Goal: Information Seeking & Learning: Learn about a topic

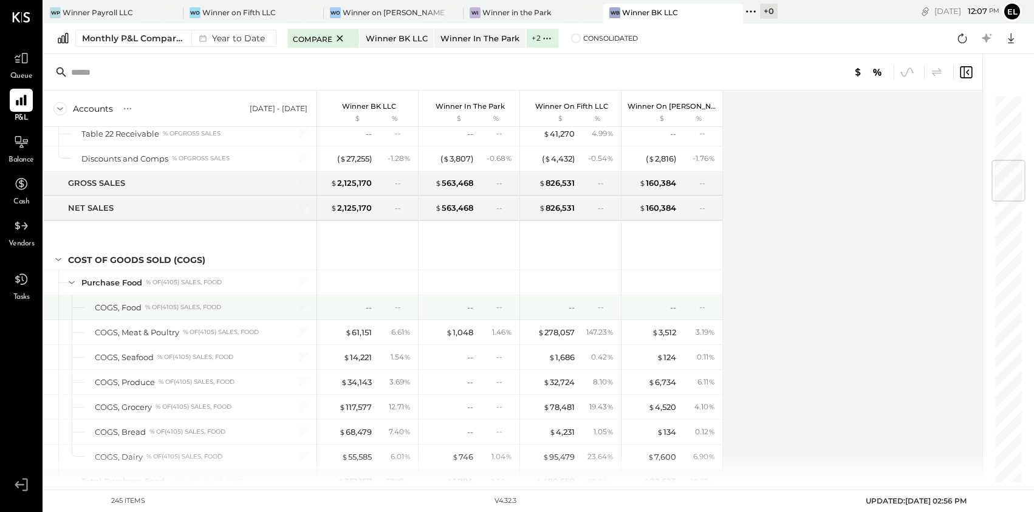
scroll to position [554, 0]
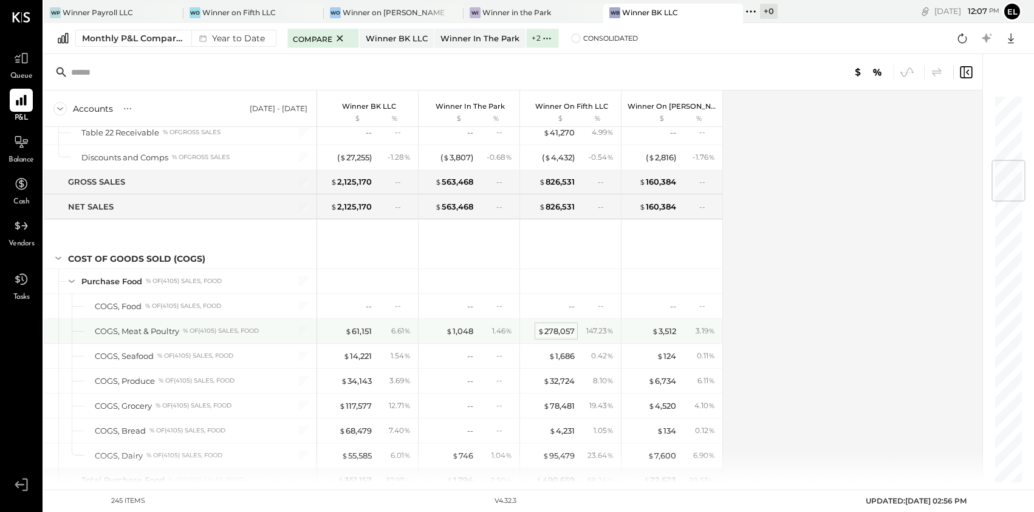
click at [559, 334] on div "$ 278,057" at bounding box center [556, 332] width 37 height 12
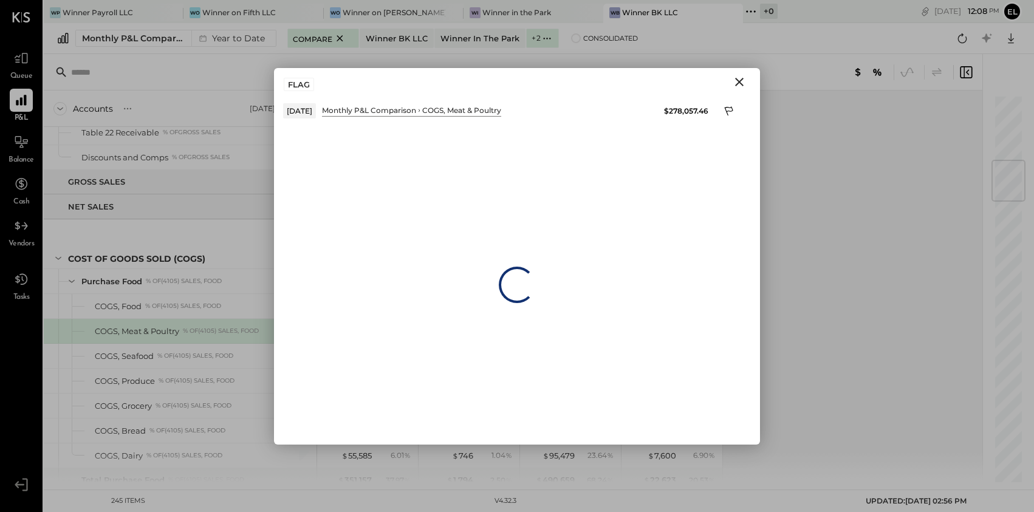
click at [741, 85] on icon "Close" at bounding box center [739, 82] width 15 height 15
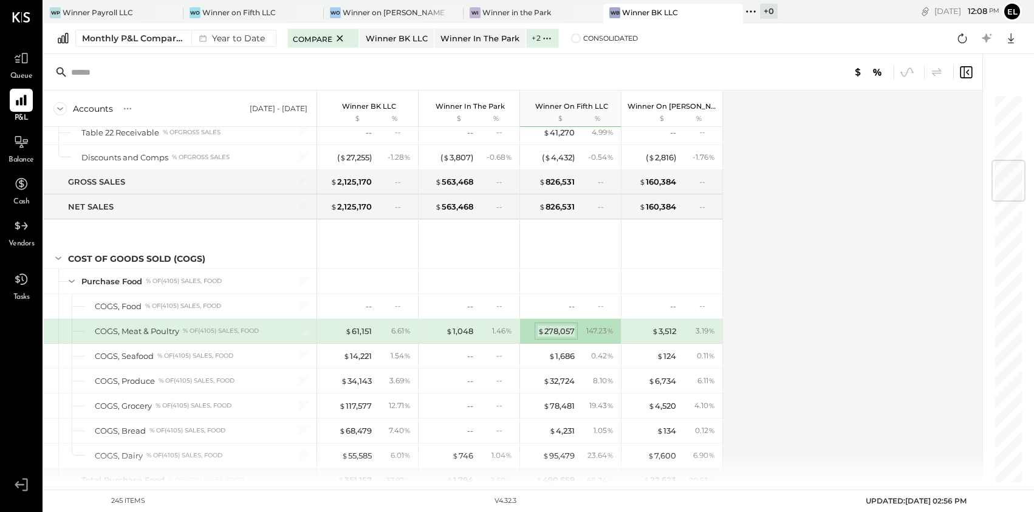
click at [554, 333] on div "$ 278,057" at bounding box center [556, 332] width 37 height 12
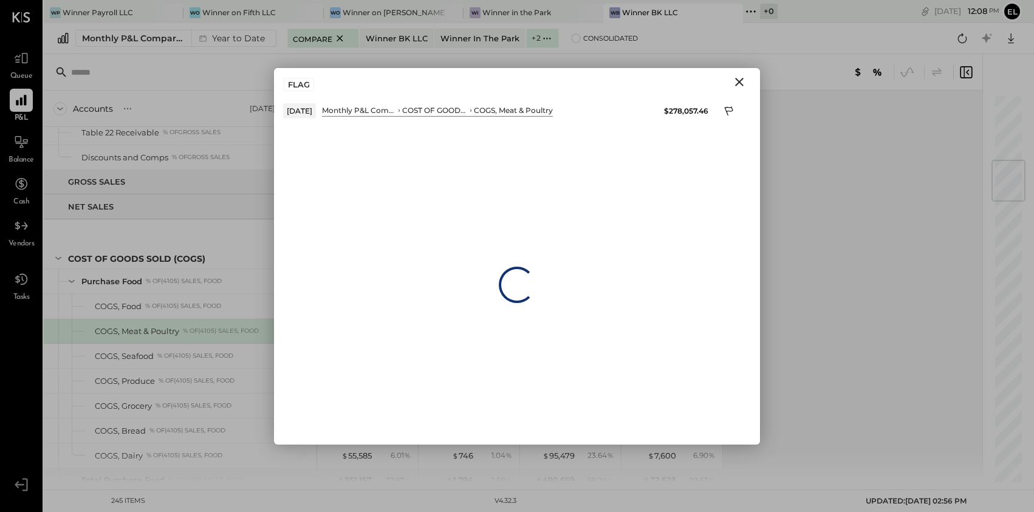
click at [741, 75] on icon "Close" at bounding box center [739, 82] width 15 height 15
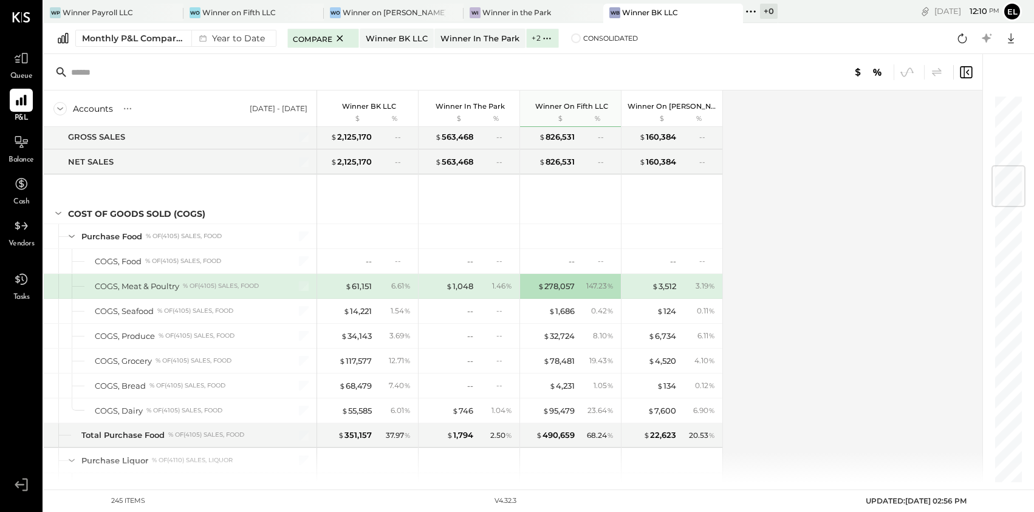
scroll to position [605, 0]
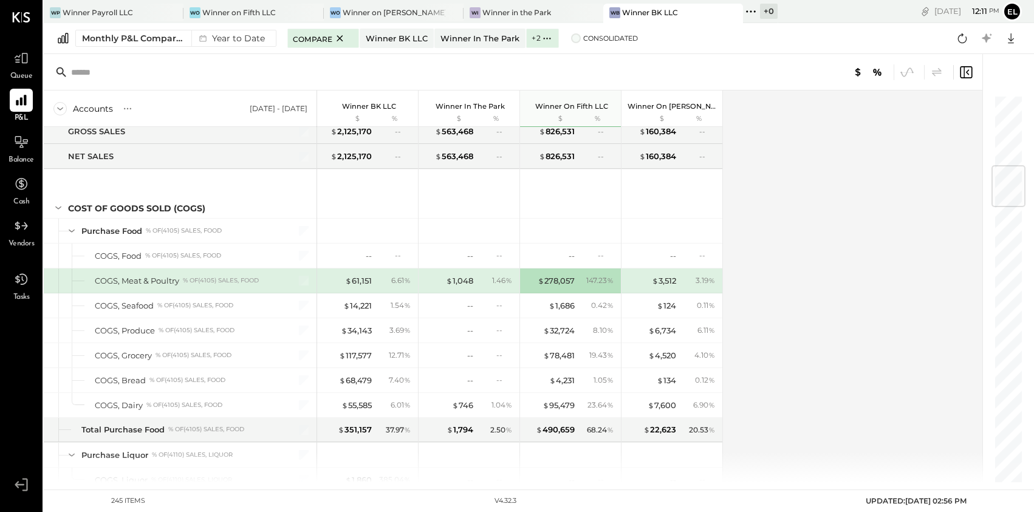
click at [571, 40] on span at bounding box center [576, 38] width 10 height 10
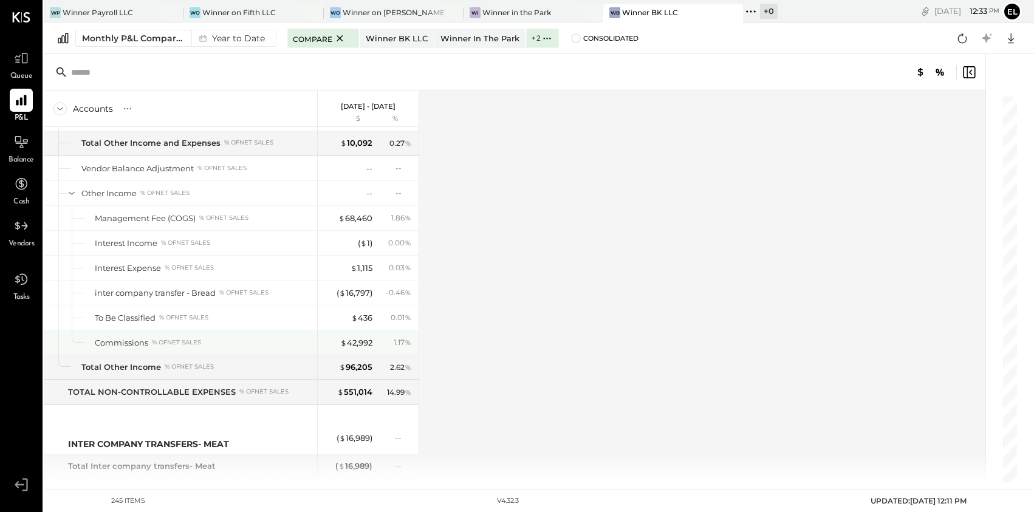
scroll to position [4304, 0]
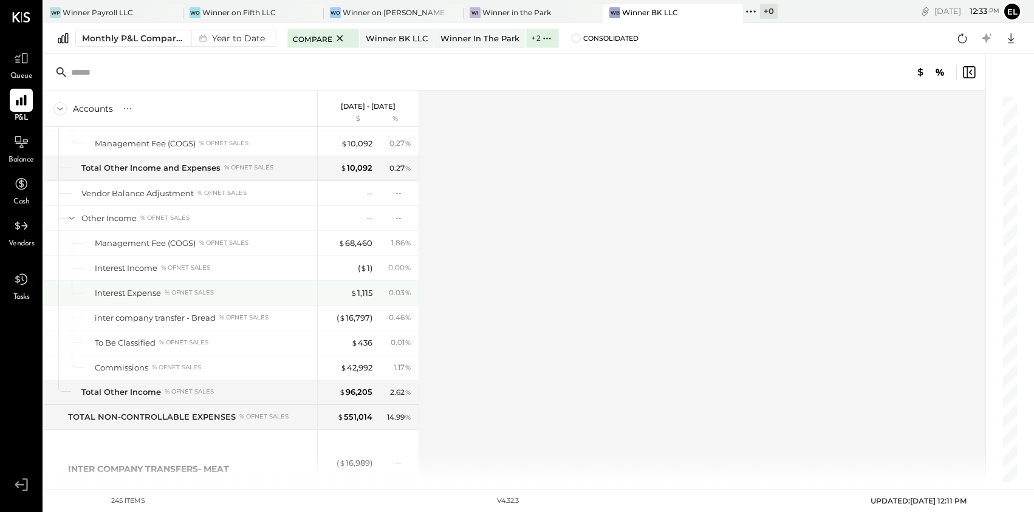
click at [180, 303] on div "Interest Expense % of NET SALES" at bounding box center [181, 293] width 274 height 24
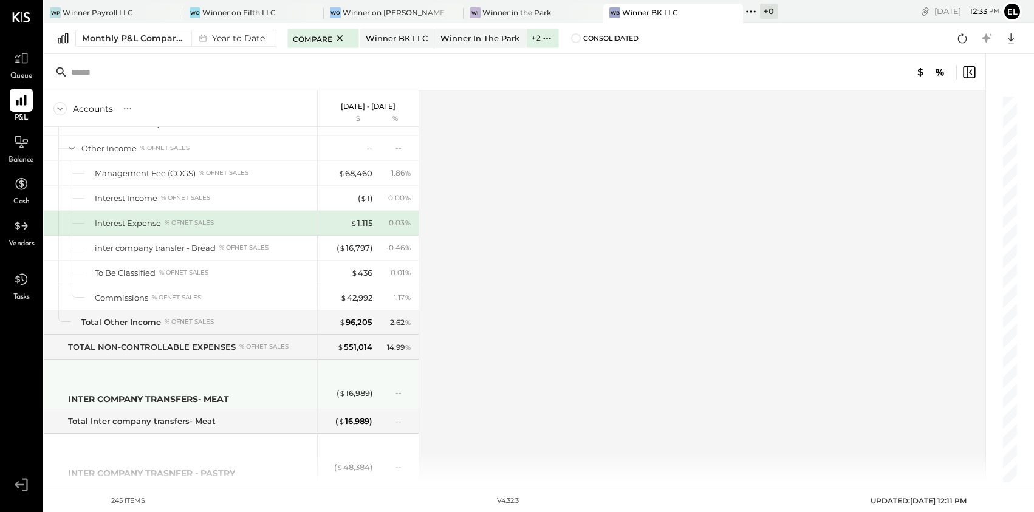
scroll to position [4363, 0]
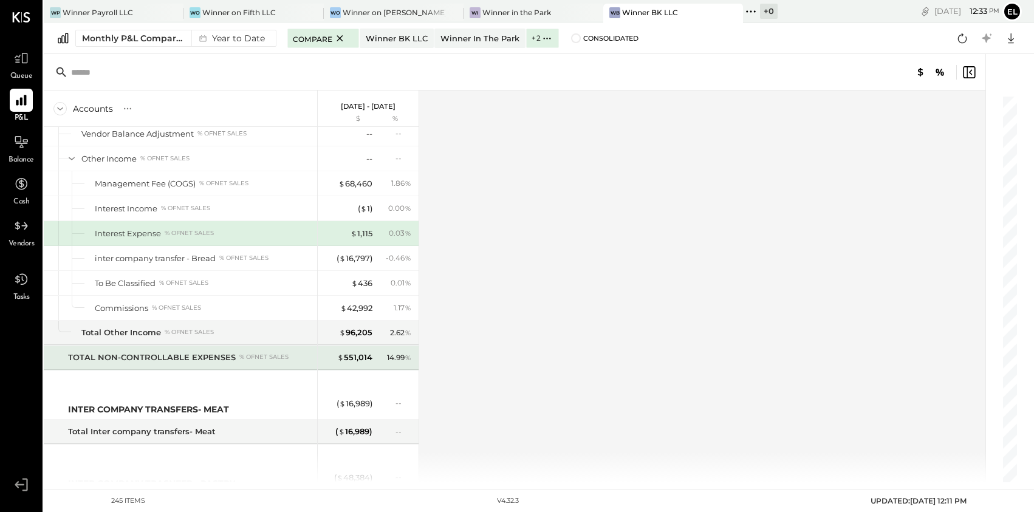
click at [180, 360] on div "TOTAL NON-CONTROLLABLE EXPENSES" at bounding box center [152, 358] width 168 height 12
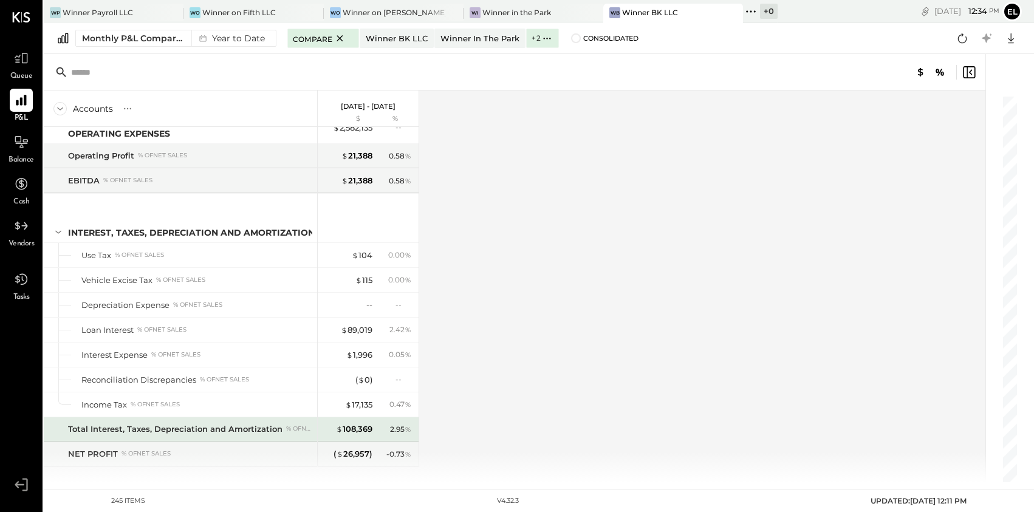
scroll to position [5075, 0]
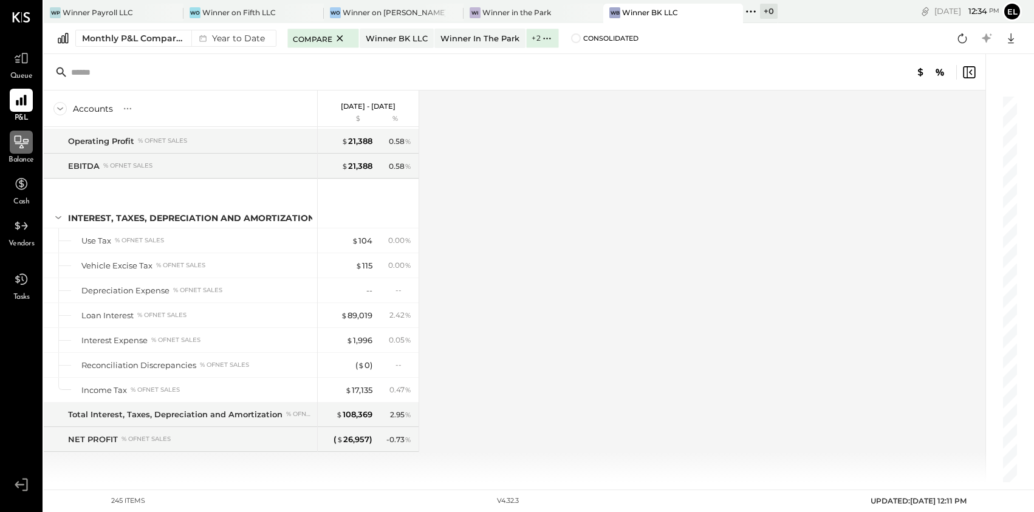
click at [18, 140] on icon at bounding box center [21, 142] width 16 height 16
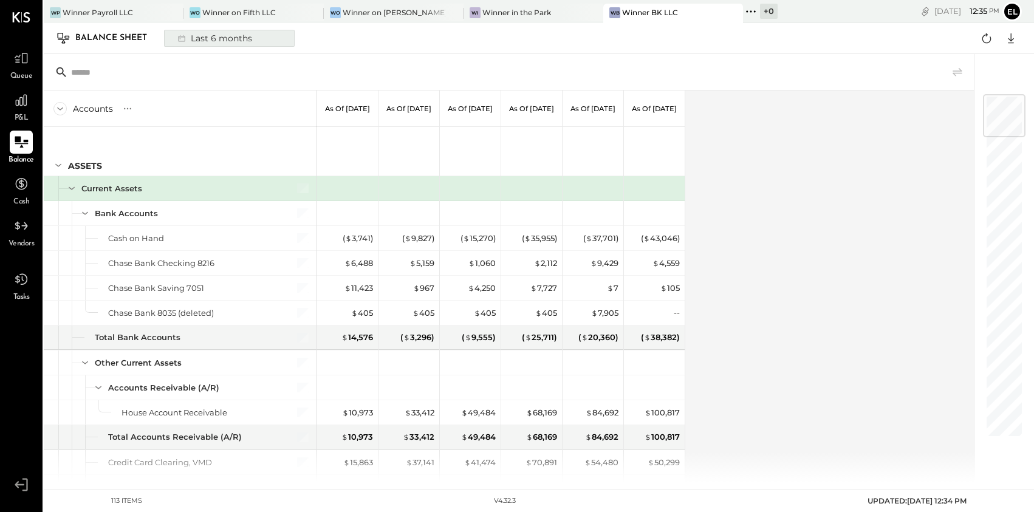
click at [246, 43] on div "Last 6 months" at bounding box center [214, 38] width 86 height 16
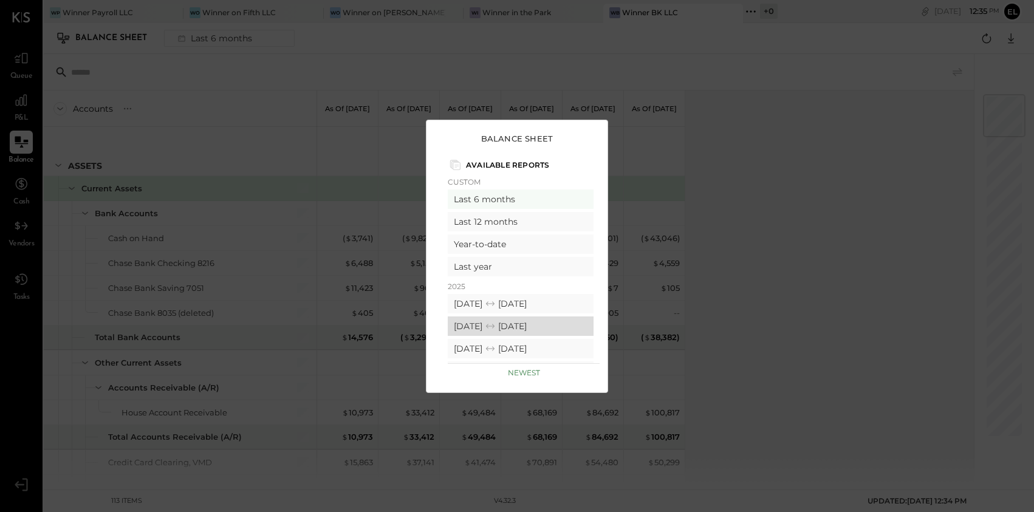
click at [497, 324] on icon at bounding box center [490, 326] width 12 height 12
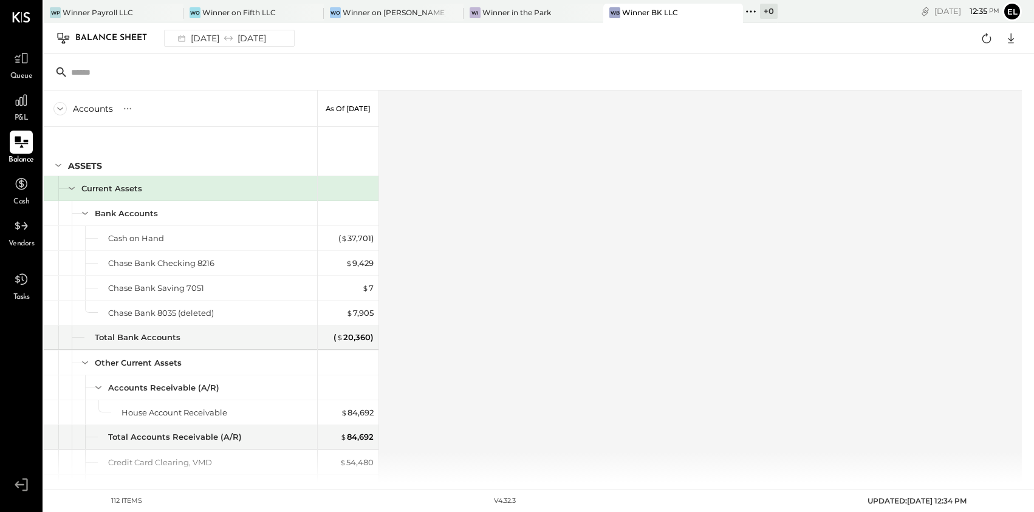
click at [58, 106] on icon at bounding box center [59, 108] width 13 height 13
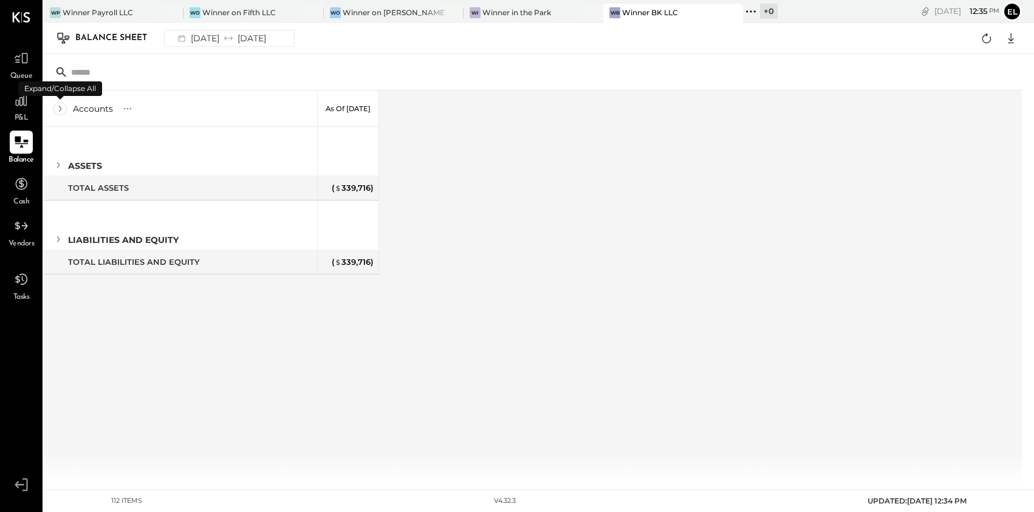
click at [58, 106] on icon at bounding box center [59, 108] width 13 height 13
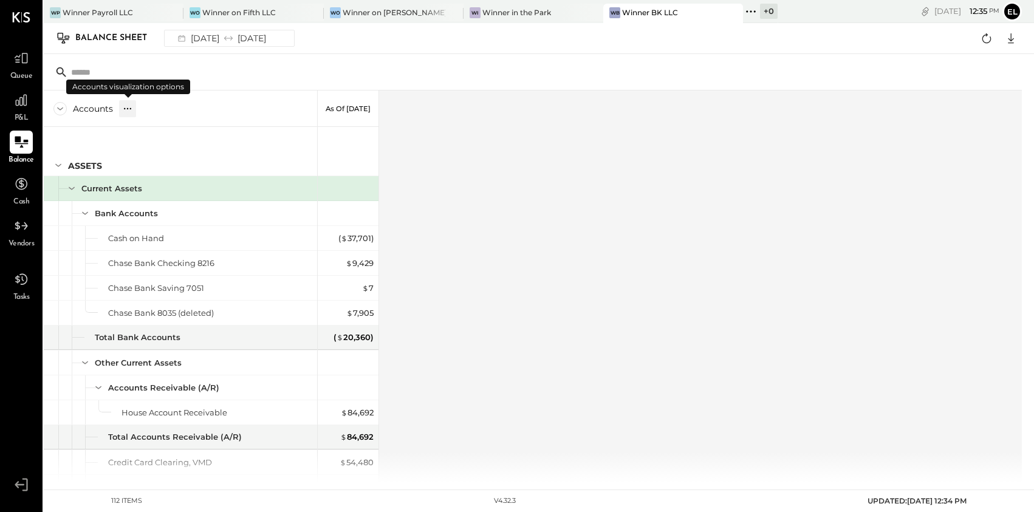
click at [126, 111] on icon at bounding box center [128, 109] width 12 height 12
click at [156, 109] on icon at bounding box center [154, 109] width 12 height 12
click at [271, 36] on div "[DATE] [DATE]" at bounding box center [221, 38] width 100 height 16
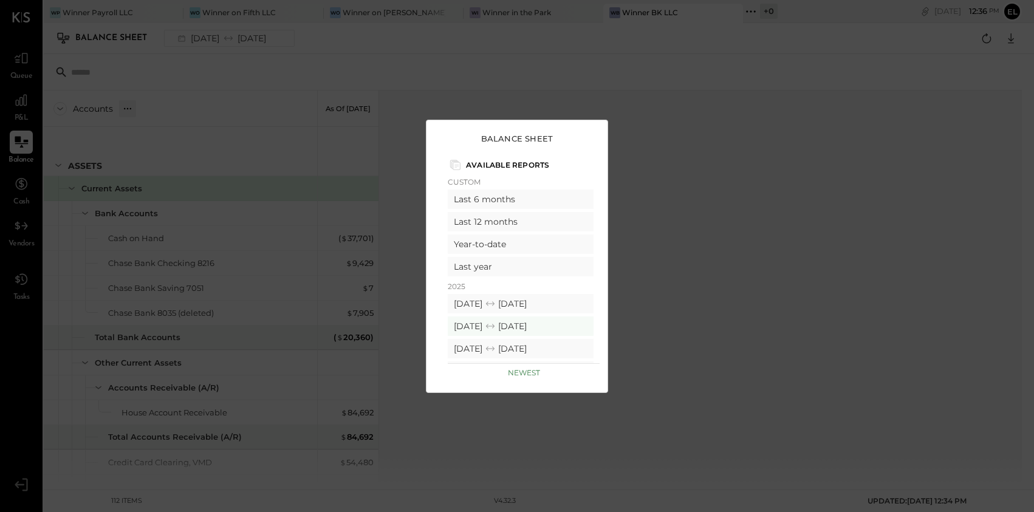
click at [446, 193] on div "Available Reports Custom Last 6 months Last 12 months Year-to-date Last year [D…" at bounding box center [517, 265] width 157 height 223
click at [484, 196] on div "Last 6 months" at bounding box center [521, 199] width 146 height 19
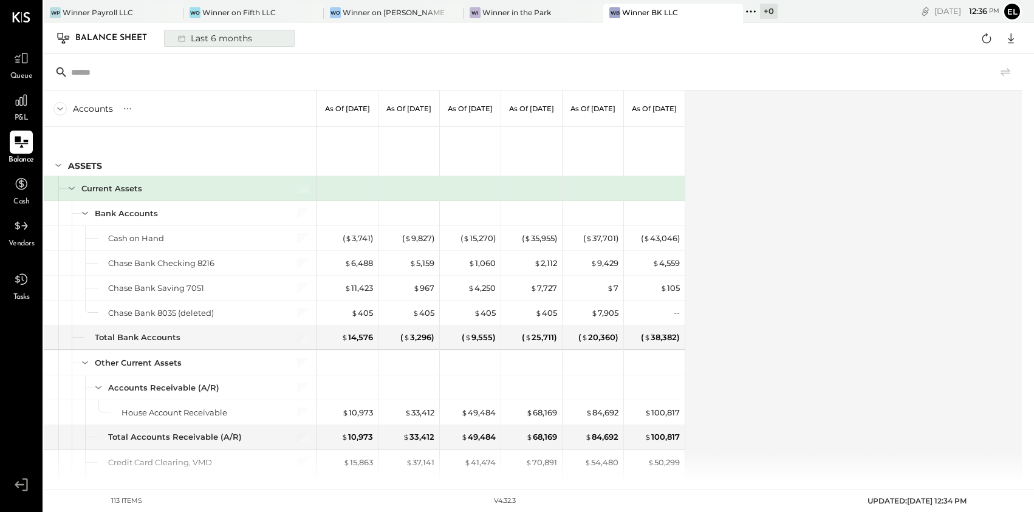
click at [272, 35] on button "Last 6 months" at bounding box center [229, 38] width 131 height 17
click at [241, 33] on div "Last 6 months" at bounding box center [214, 38] width 86 height 16
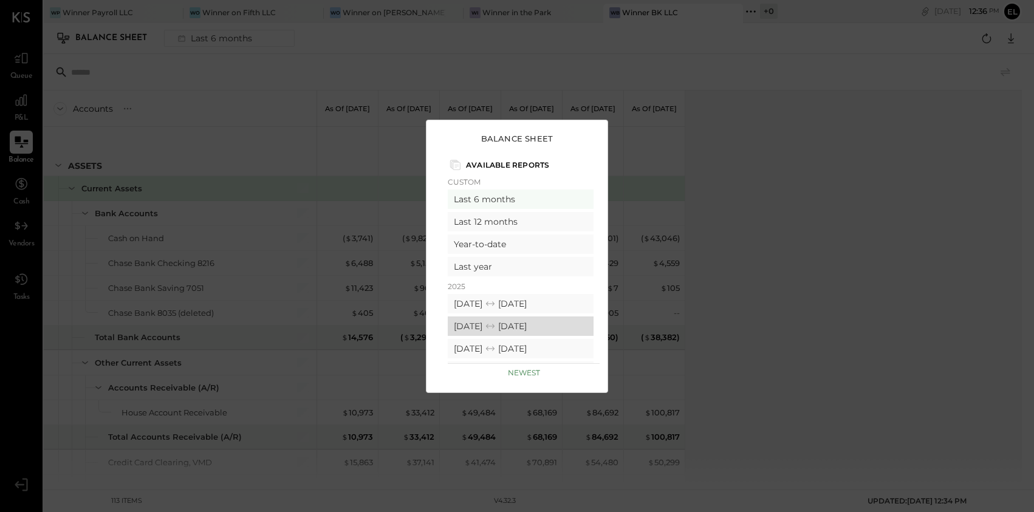
click at [497, 322] on icon at bounding box center [490, 326] width 12 height 12
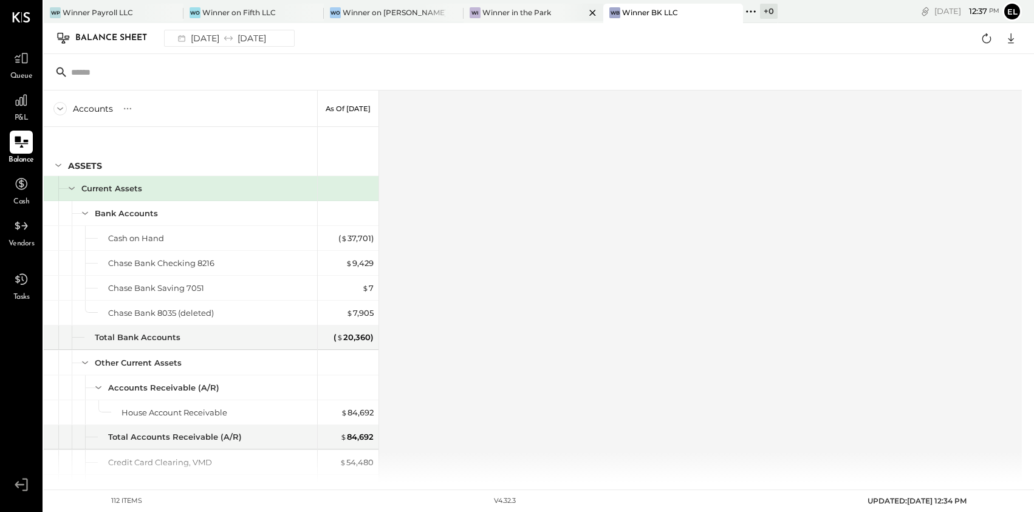
click at [521, 15] on div "Winner in the Park" at bounding box center [517, 12] width 69 height 10
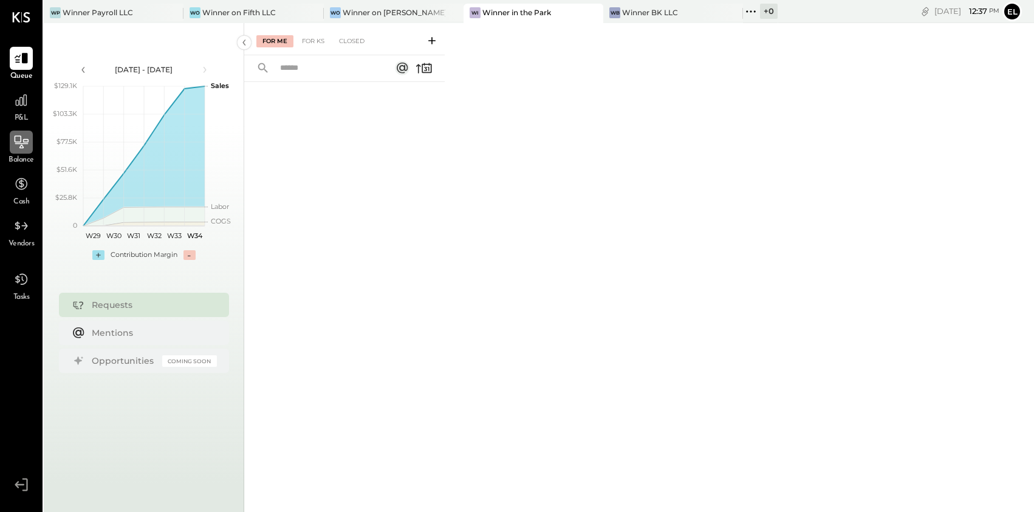
click at [20, 150] on div at bounding box center [21, 142] width 23 height 23
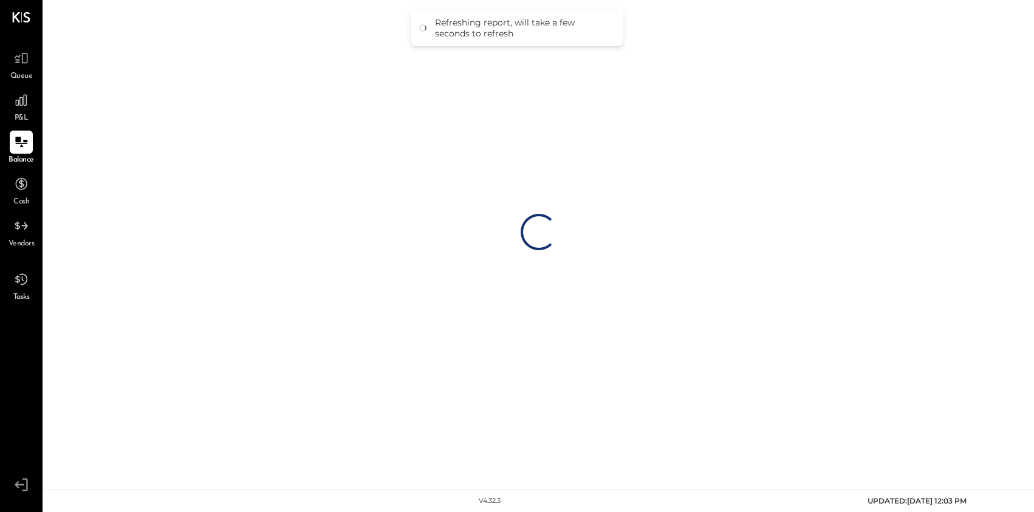
click at [259, 34] on div "Loading…" at bounding box center [539, 232] width 991 height 464
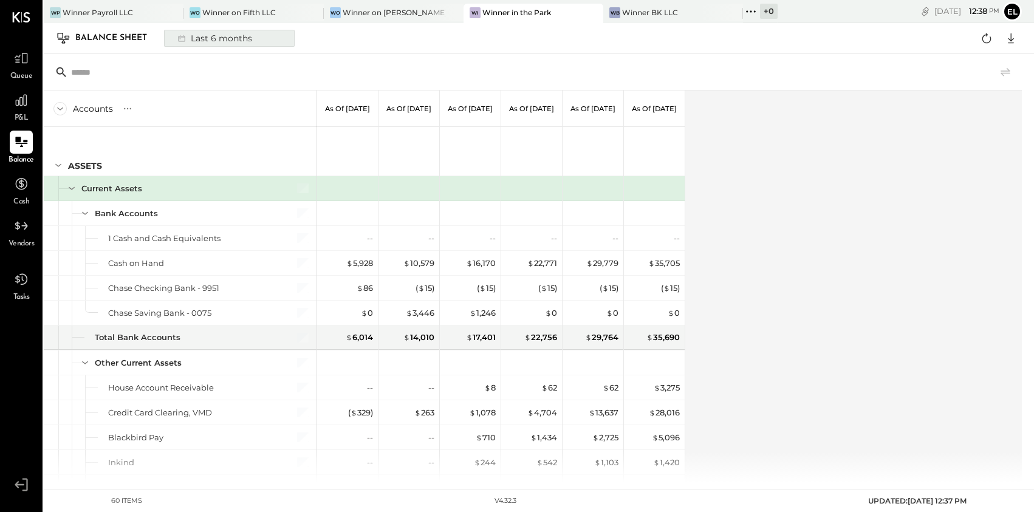
click at [229, 36] on div "Last 6 months" at bounding box center [214, 38] width 86 height 16
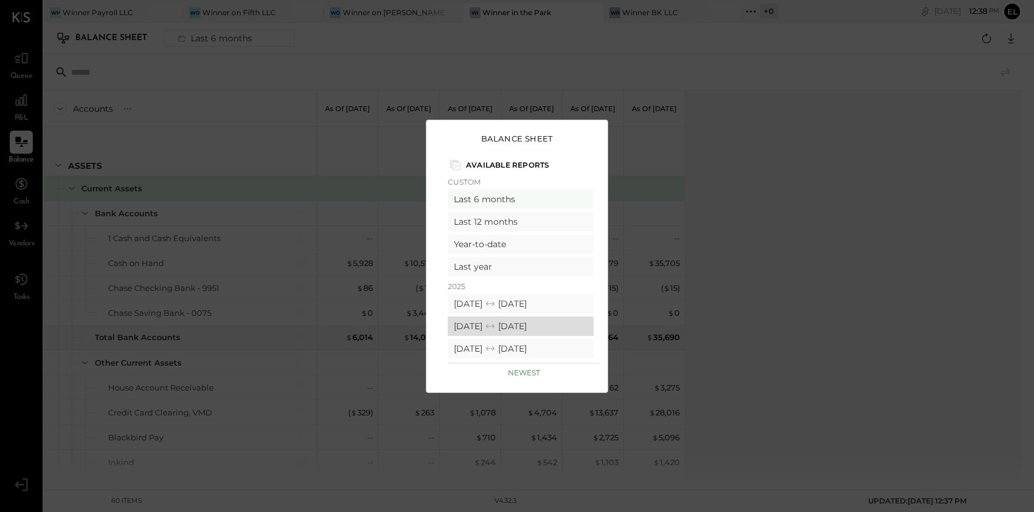
click at [521, 322] on div "[DATE] [DATE]" at bounding box center [521, 326] width 146 height 19
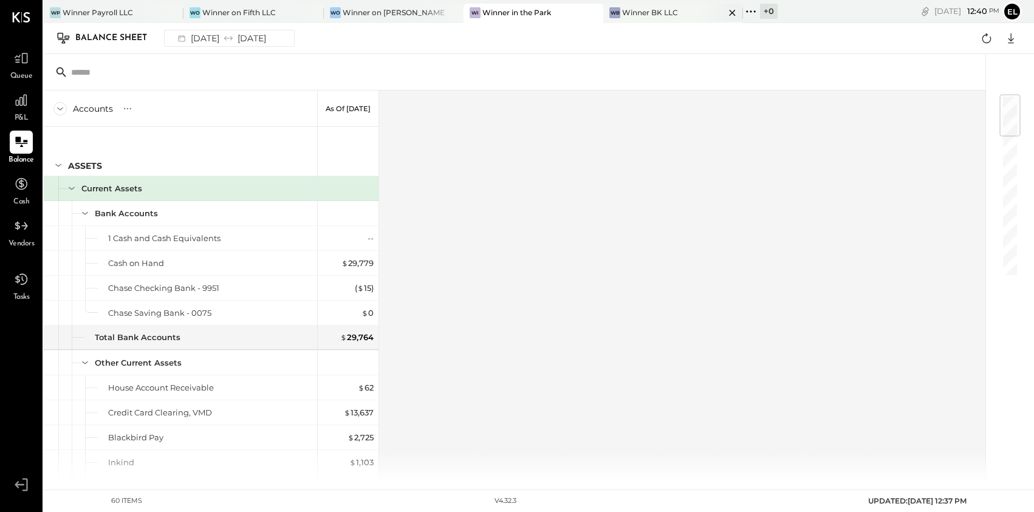
click at [645, 11] on div "Winner BK LLC" at bounding box center [650, 12] width 56 height 10
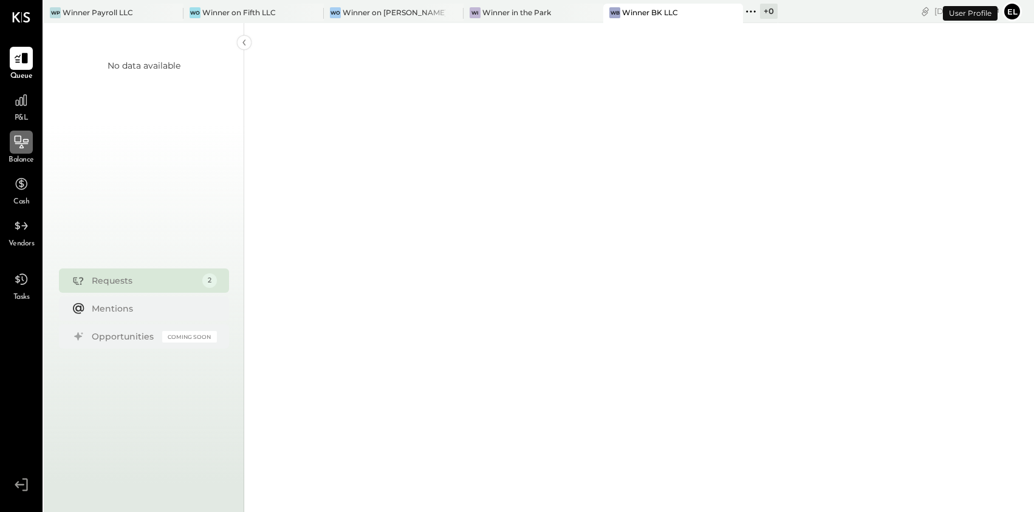
click at [12, 144] on div at bounding box center [21, 142] width 23 height 23
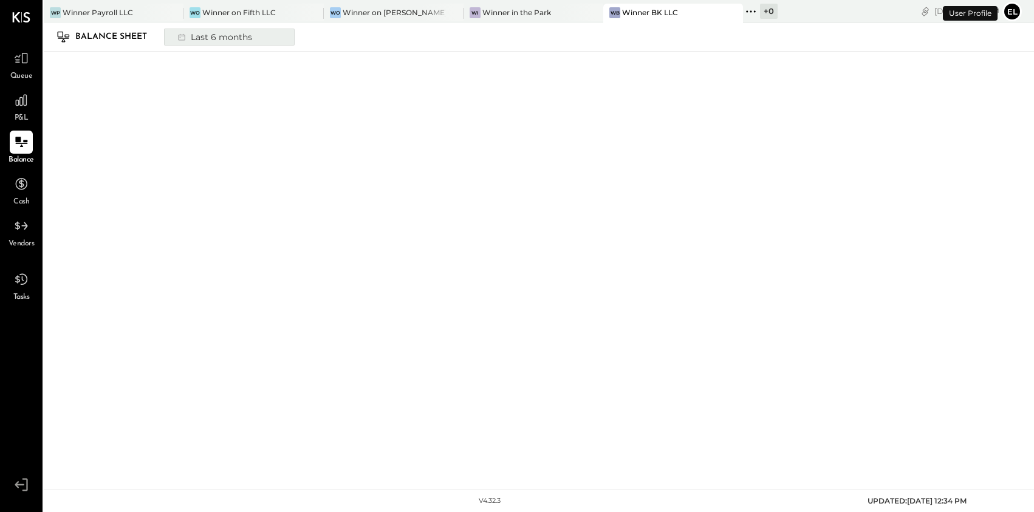
click at [233, 36] on div "Last 6 months" at bounding box center [214, 37] width 86 height 16
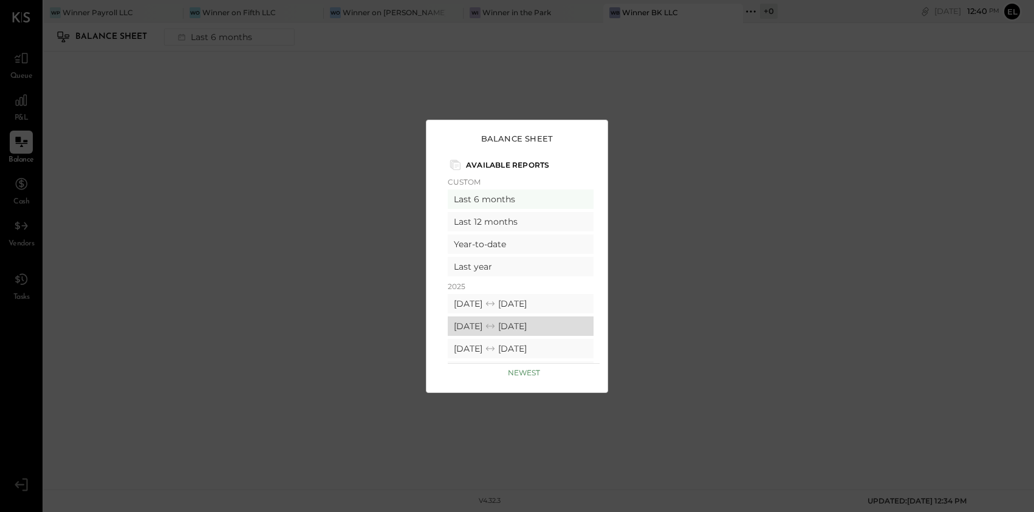
click at [514, 325] on div "[DATE] [DATE]" at bounding box center [521, 326] width 146 height 19
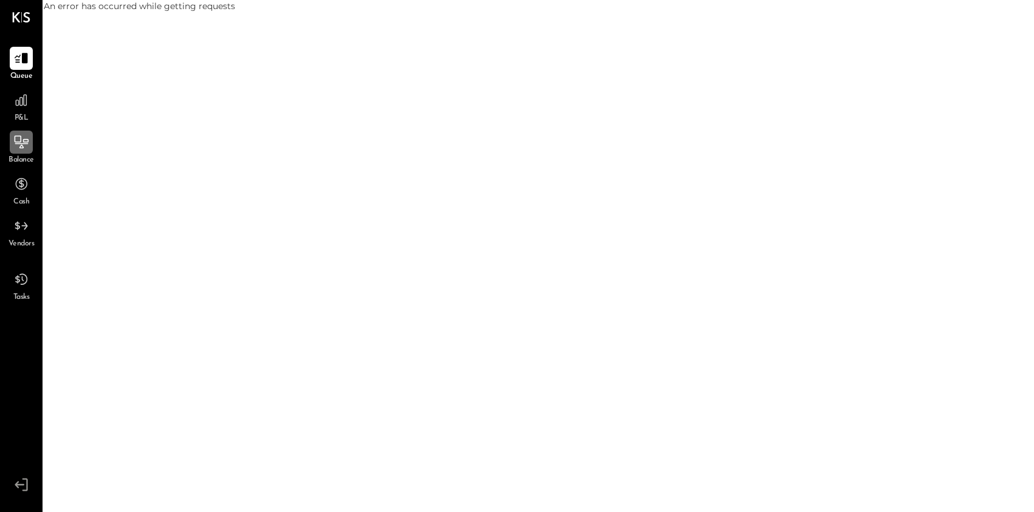
click at [23, 143] on icon at bounding box center [21, 142] width 16 height 16
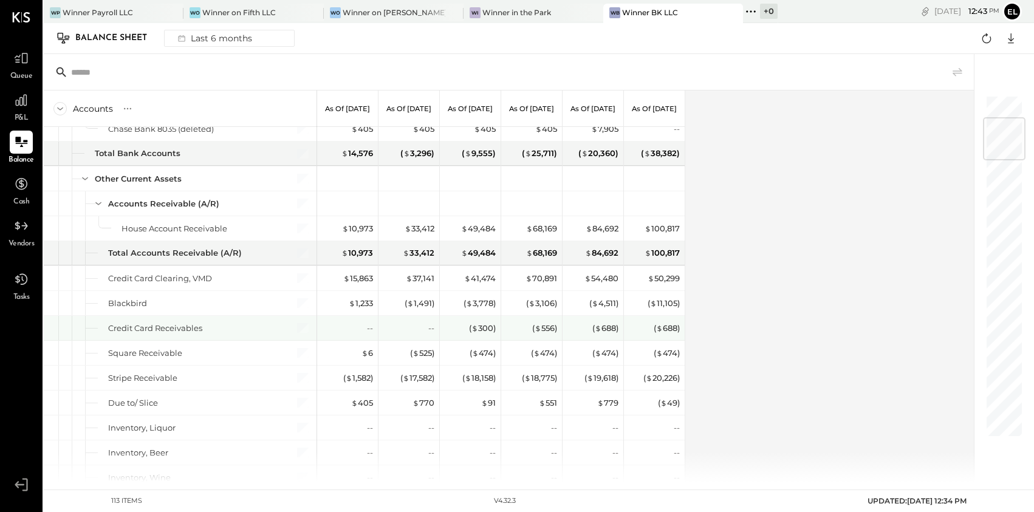
scroll to position [197, 0]
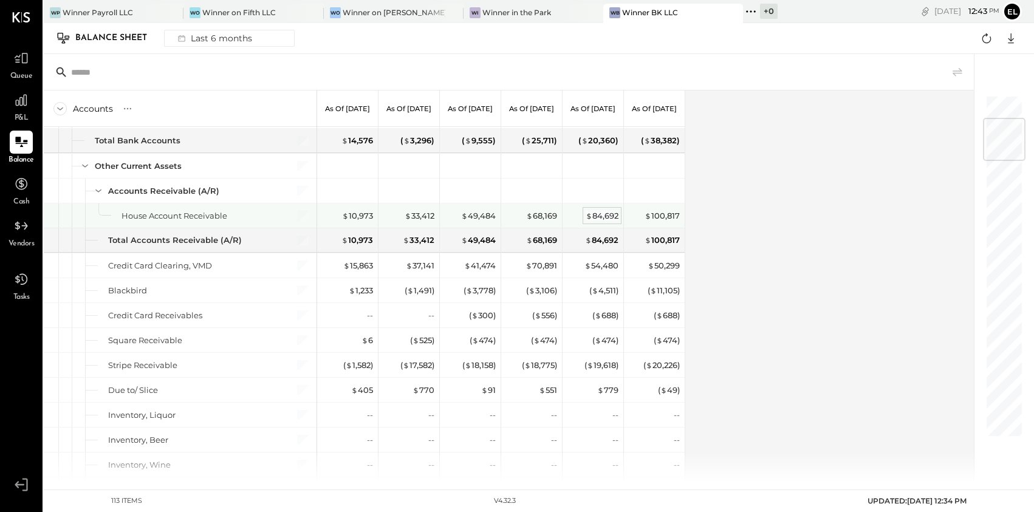
click at [599, 217] on div "$ 84,692" at bounding box center [602, 216] width 33 height 12
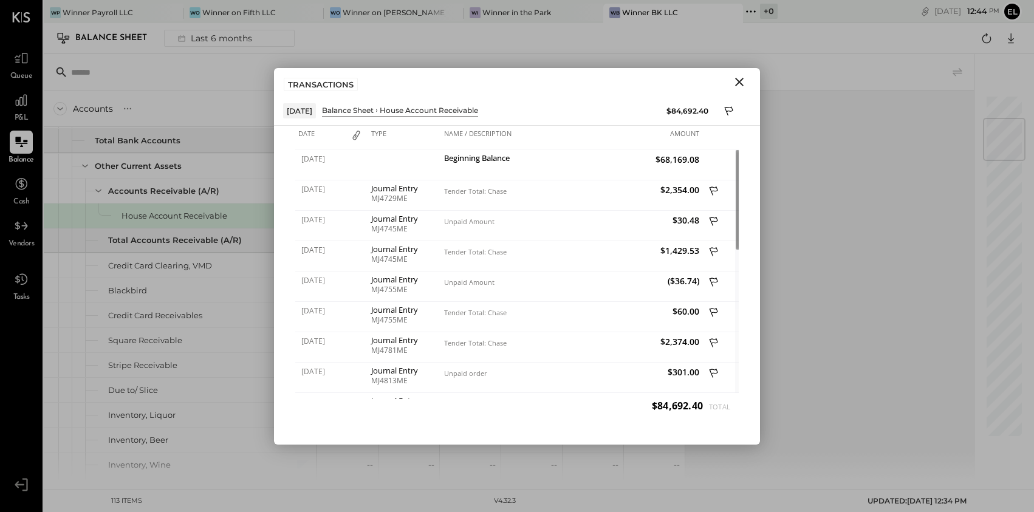
click at [740, 80] on icon "Close" at bounding box center [739, 82] width 9 height 9
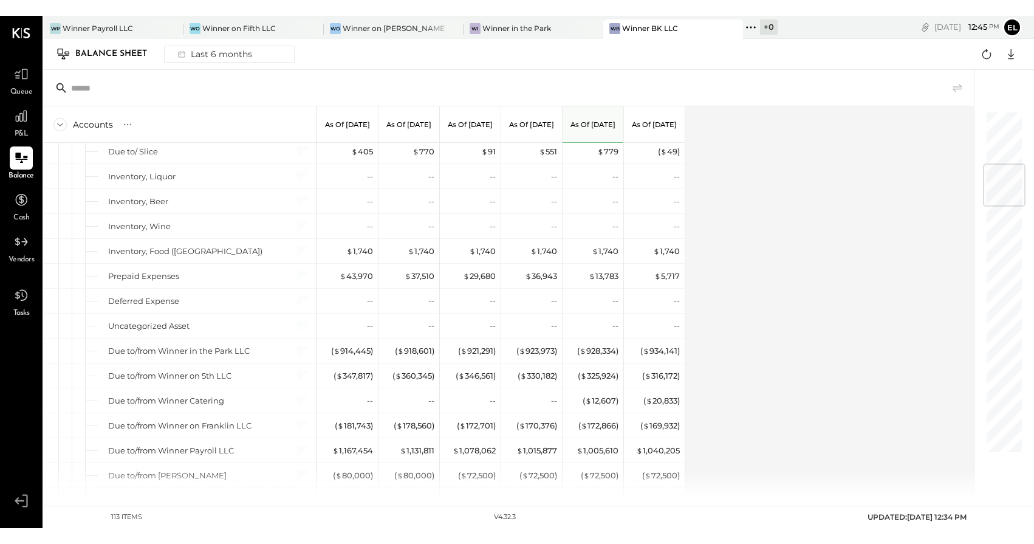
scroll to position [445, 0]
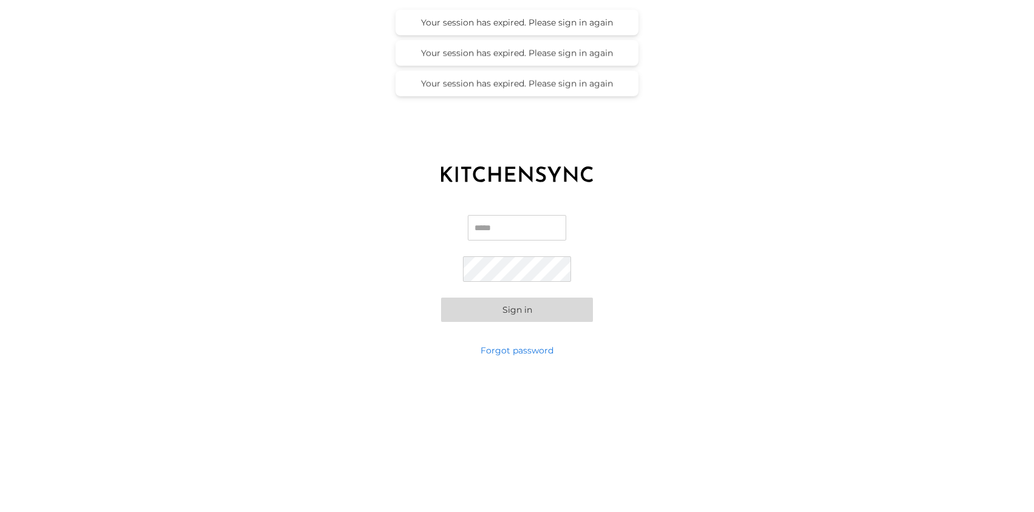
type input "**********"
click at [488, 305] on button "Sign in" at bounding box center [517, 310] width 152 height 24
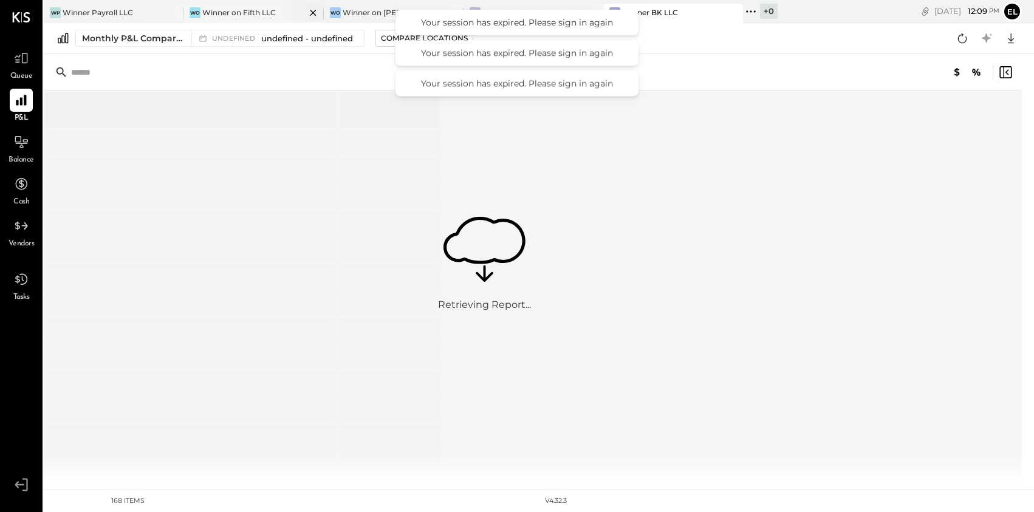
click at [260, 7] on div "Winner on Fifth LLC" at bounding box center [239, 12] width 74 height 10
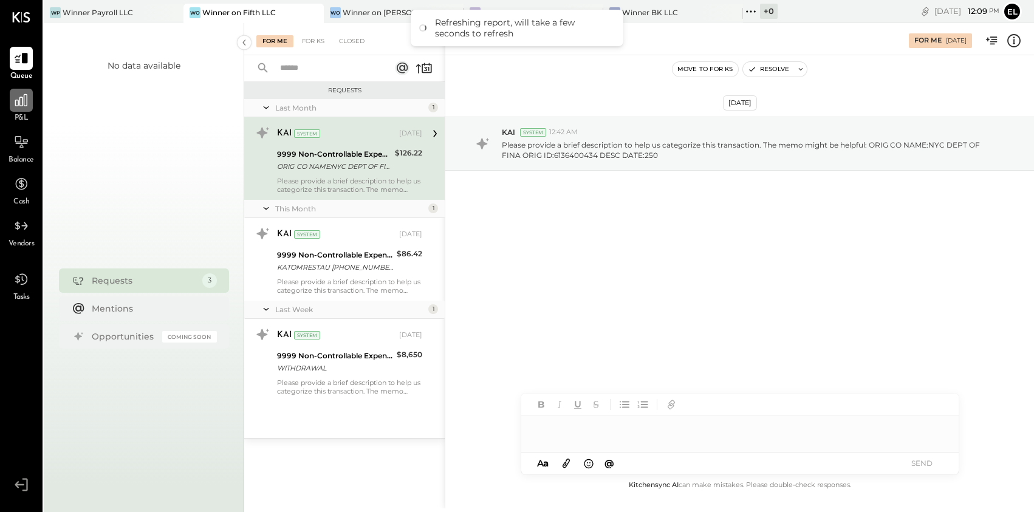
click at [16, 104] on icon at bounding box center [21, 100] width 16 height 16
